Goal: Transaction & Acquisition: Purchase product/service

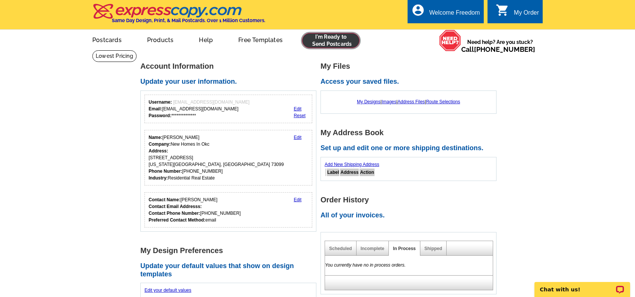
click at [335, 40] on link at bounding box center [330, 40] width 57 height 15
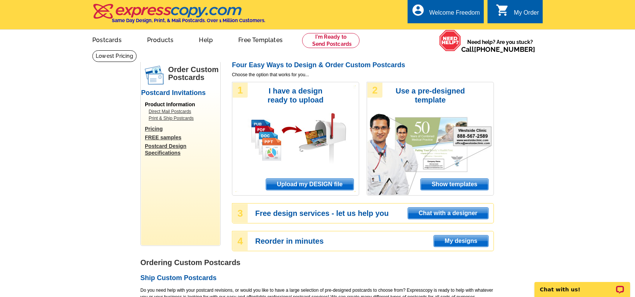
click at [306, 183] on span "Upload my DESIGN file" at bounding box center [309, 184] width 87 height 11
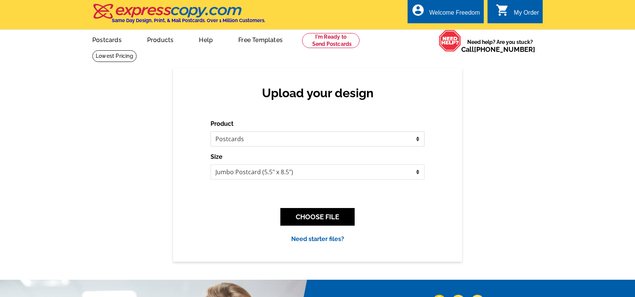
click at [265, 137] on select "Please select the type of file... Postcards Business Cards Letters and flyers G…" at bounding box center [317, 138] width 214 height 15
click at [210, 132] on select "Please select the type of file... Postcards Business Cards Letters and flyers G…" at bounding box center [317, 138] width 214 height 15
click at [272, 175] on select "Jumbo Postcard (5.5" x 8.5") Regular Postcard (4.25" x 5.6") Panoramic Postcard…" at bounding box center [317, 171] width 214 height 15
click at [210, 165] on select "Jumbo Postcard (5.5" x 8.5") Regular Postcard (4.25" x 5.6") Panoramic Postcard…" at bounding box center [317, 171] width 214 height 15
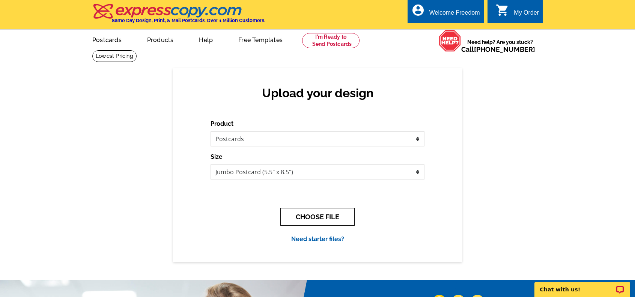
click at [306, 216] on button "CHOOSE FILE" at bounding box center [317, 217] width 74 height 18
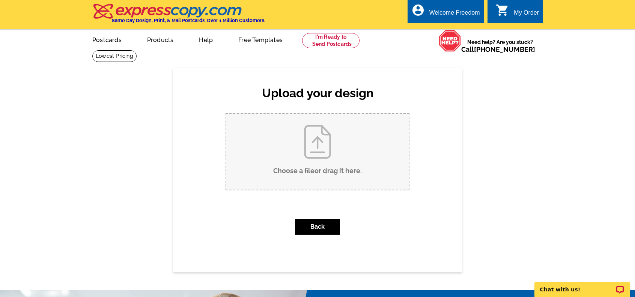
click at [309, 160] on input "Choose a file or drag it here ." at bounding box center [317, 152] width 182 height 76
type input "C:\fakepath\Nearby Homeowners Letter for 1004 Majestic Avenue Yukon OK (1).pdf"
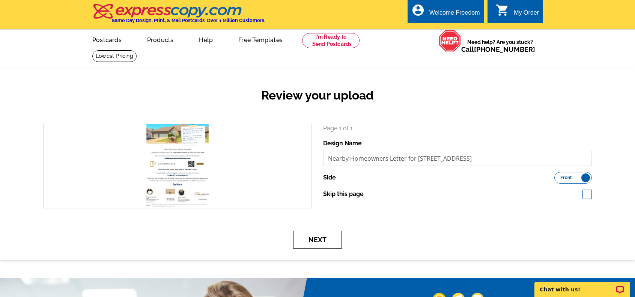
click at [317, 240] on button "Next" at bounding box center [317, 240] width 49 height 18
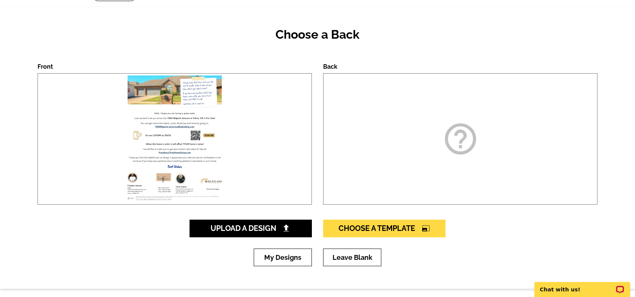
scroll to position [61, 0]
click at [377, 186] on div "help_outline" at bounding box center [460, 138] width 274 height 131
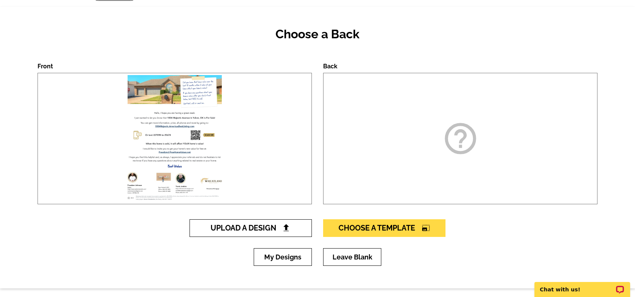
click at [261, 232] on span "Upload A Design" at bounding box center [250, 227] width 81 height 9
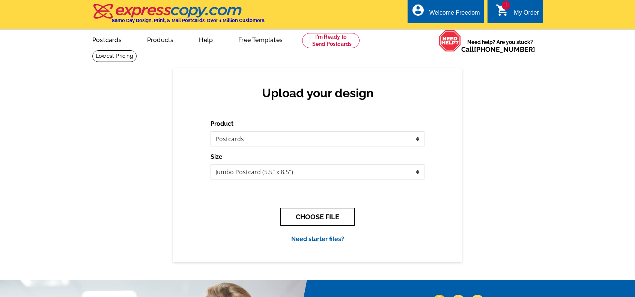
click at [300, 219] on button "CHOOSE FILE" at bounding box center [317, 217] width 74 height 18
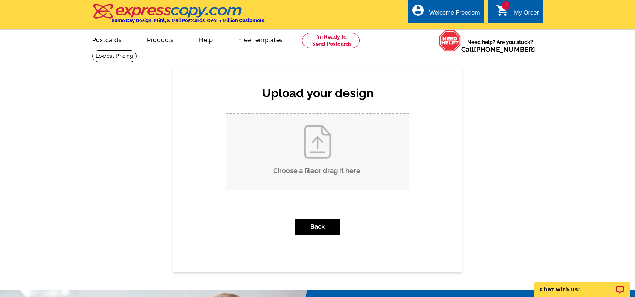
click at [314, 155] on input "Choose a file or drag it here ." at bounding box center [317, 152] width 182 height 76
type input "C:\fakepath\Nearby Homeowners Letter for 1004 Majestic Avenue Yukon OK (1).pdf"
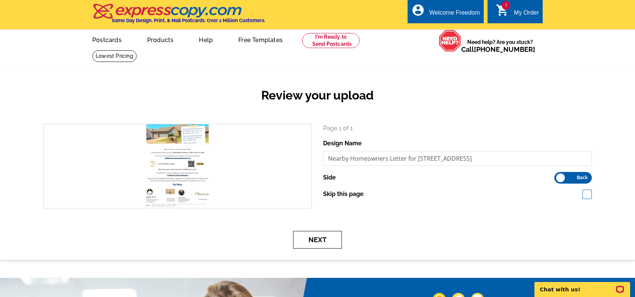
click at [318, 244] on button "Next" at bounding box center [317, 240] width 49 height 18
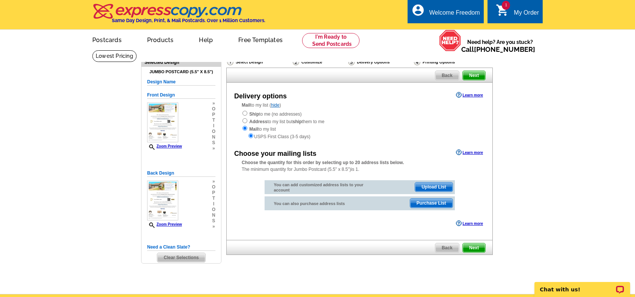
click at [433, 186] on span "Upload List" at bounding box center [433, 186] width 37 height 9
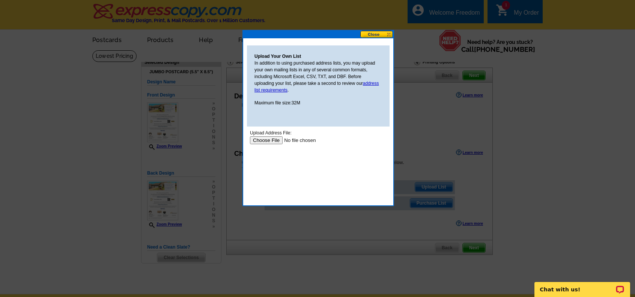
click at [266, 140] on input "file" at bounding box center [297, 140] width 95 height 8
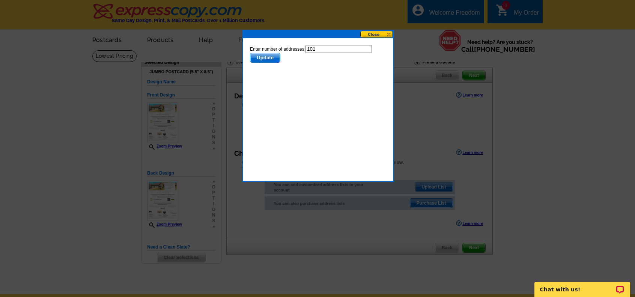
click at [259, 56] on span "Update" at bounding box center [265, 57] width 30 height 9
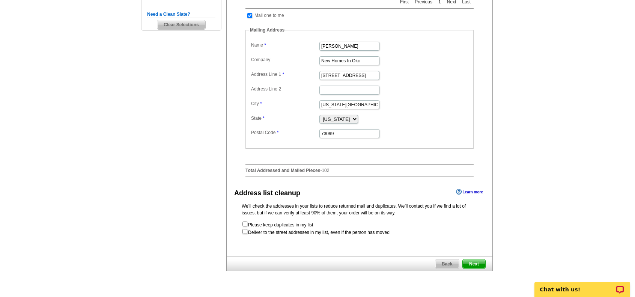
scroll to position [233, 0]
click at [243, 233] on input "checkbox" at bounding box center [244, 230] width 5 height 5
checkbox input "true"
radio input "true"
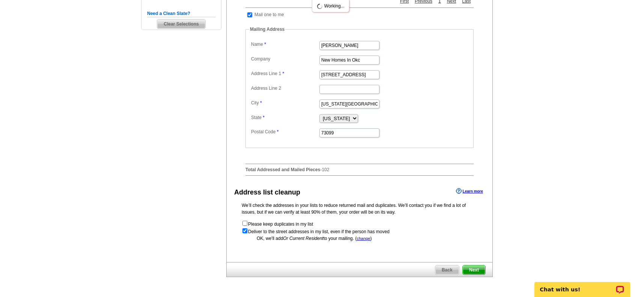
scroll to position [0, 0]
click at [470, 268] on span "Next" at bounding box center [474, 269] width 23 height 9
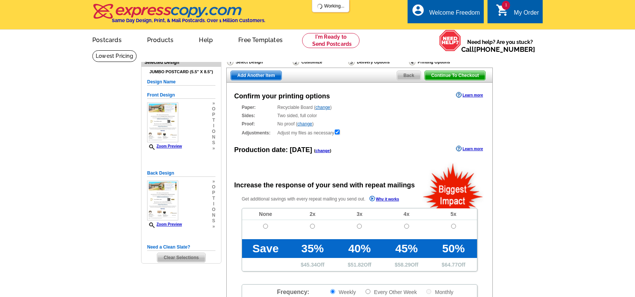
radio input "false"
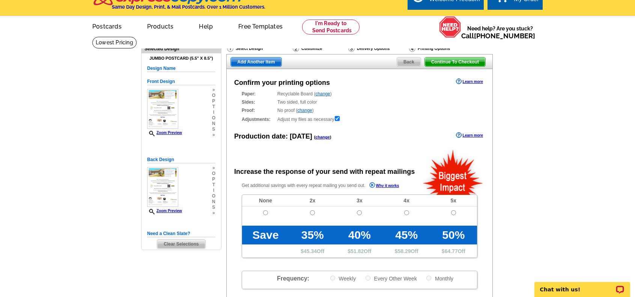
scroll to position [186, 0]
